Goal: Navigation & Orientation: Find specific page/section

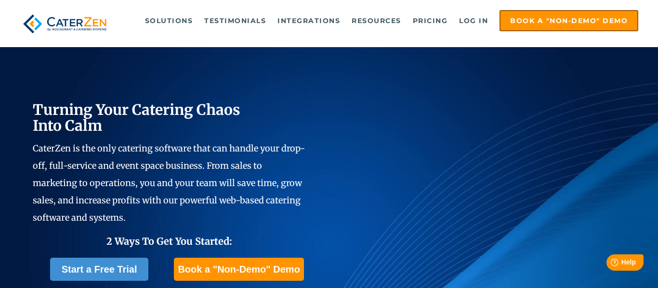
click at [94, 19] on img at bounding box center [65, 23] width 90 height 27
click at [473, 20] on link "Log in" at bounding box center [473, 20] width 39 height 19
